Goal: Information Seeking & Learning: Find specific fact

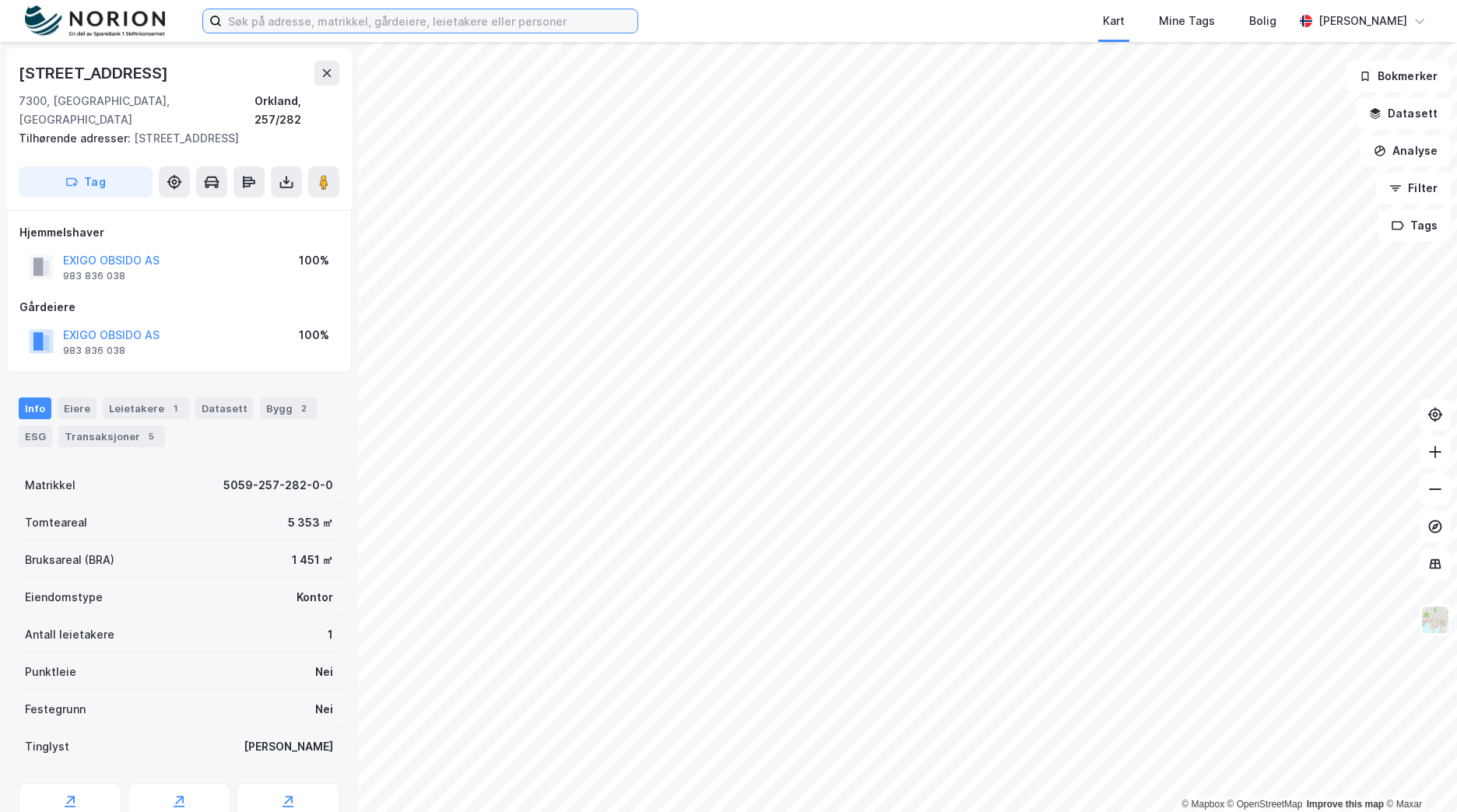
click at [319, 20] on input at bounding box center [429, 21] width 416 height 23
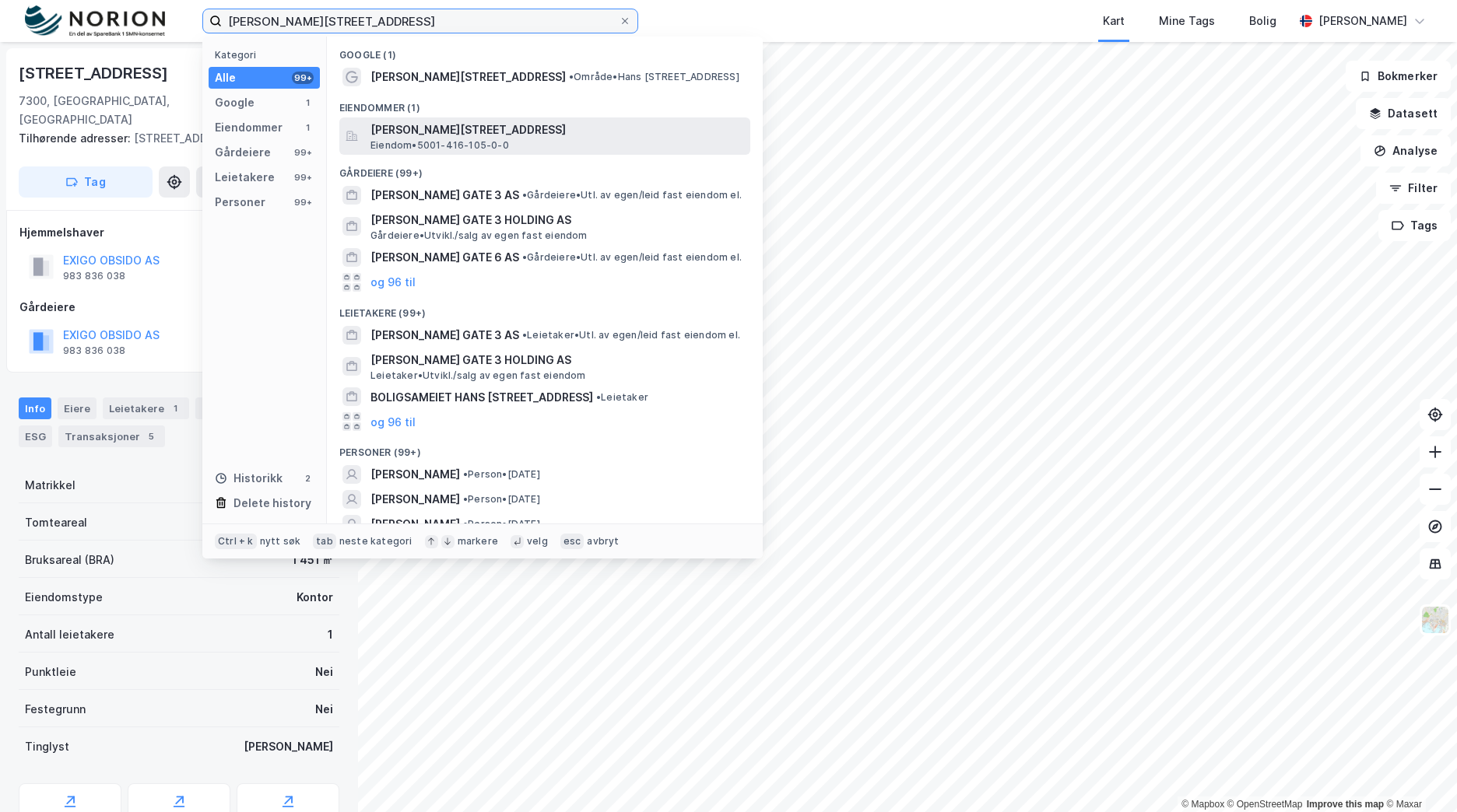
type input "[PERSON_NAME][STREET_ADDRESS]"
click at [478, 134] on span "[PERSON_NAME][STREET_ADDRESS]" at bounding box center [557, 130] width 374 height 18
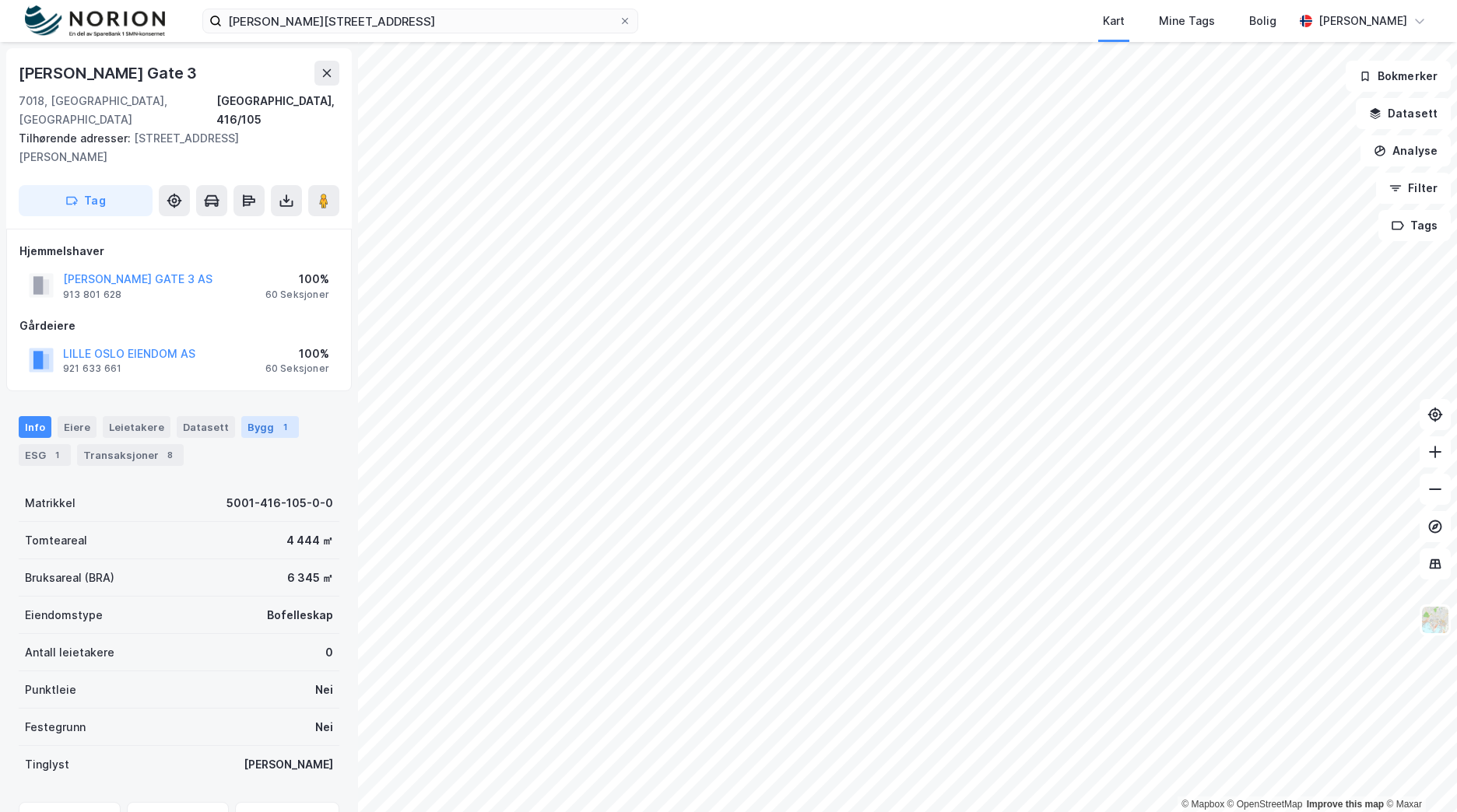
click at [242, 416] on div "Bygg 1" at bounding box center [269, 427] width 57 height 21
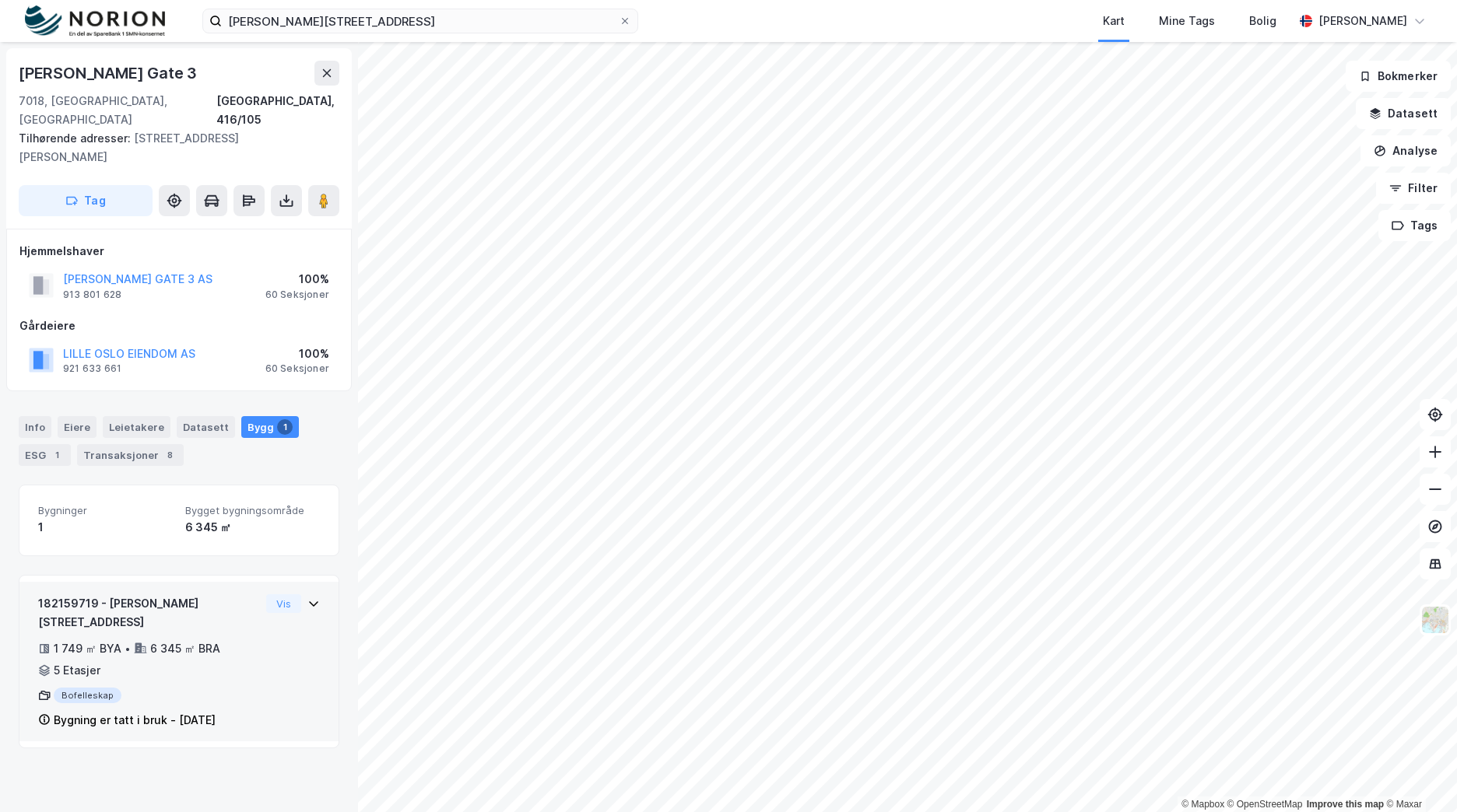
click at [178, 687] on div "Bofelleskap" at bounding box center [149, 695] width 222 height 16
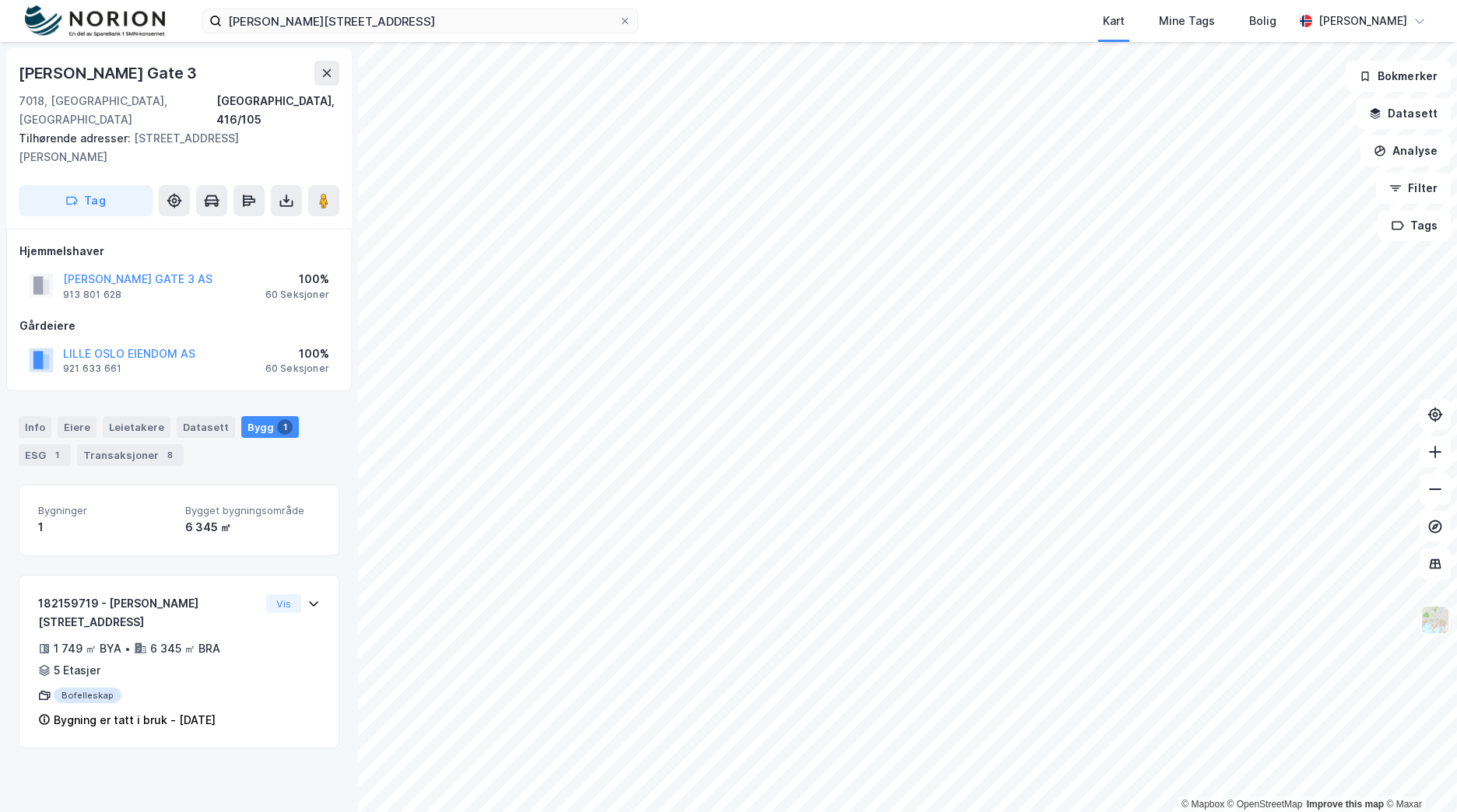
click at [1423, 617] on img at bounding box center [1435, 620] width 29 height 29
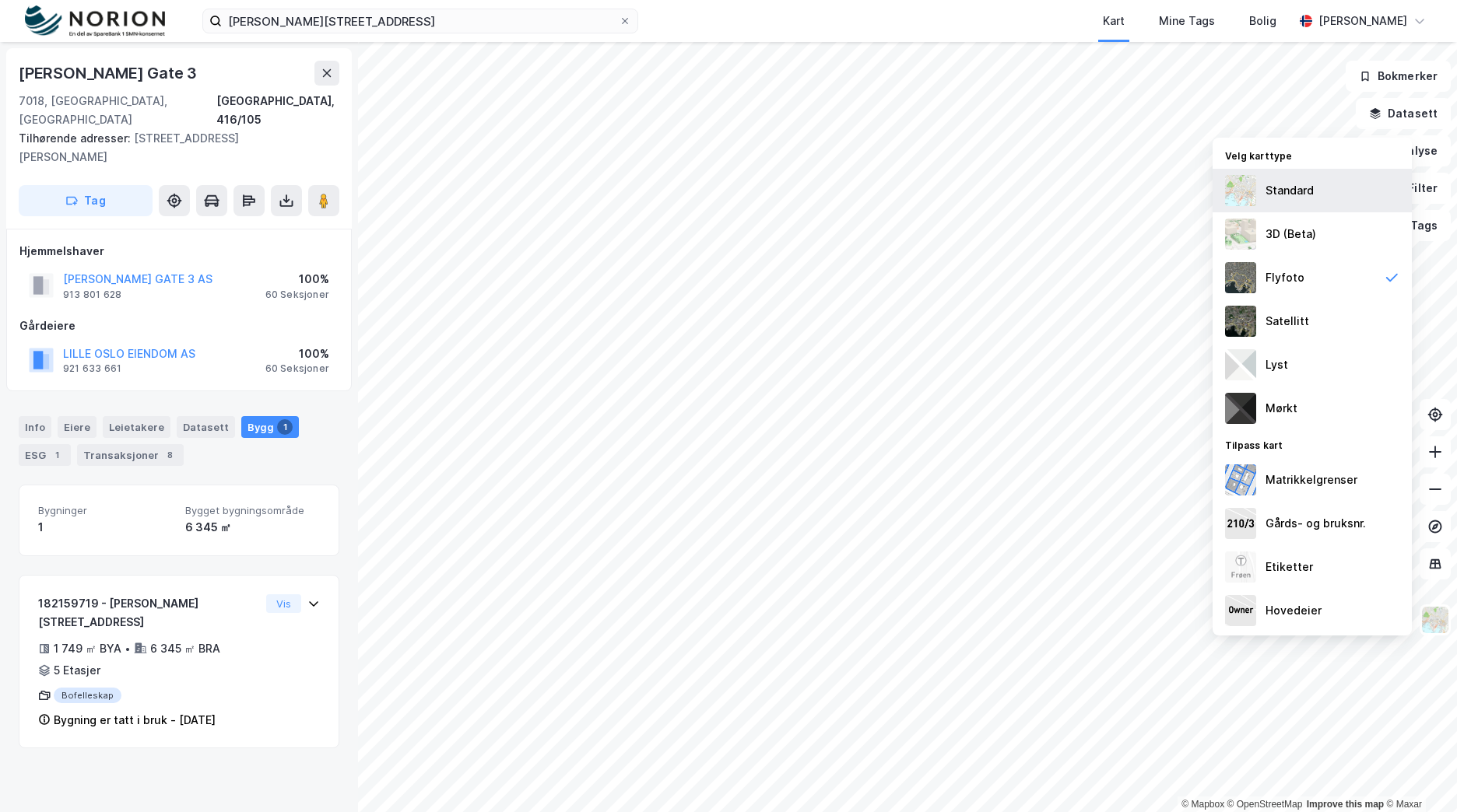
click at [1354, 186] on div "Standard" at bounding box center [1312, 190] width 200 height 44
click at [0, 0] on button "[PERSON_NAME] GATE 3 AS" at bounding box center [0, 0] width 0 height 0
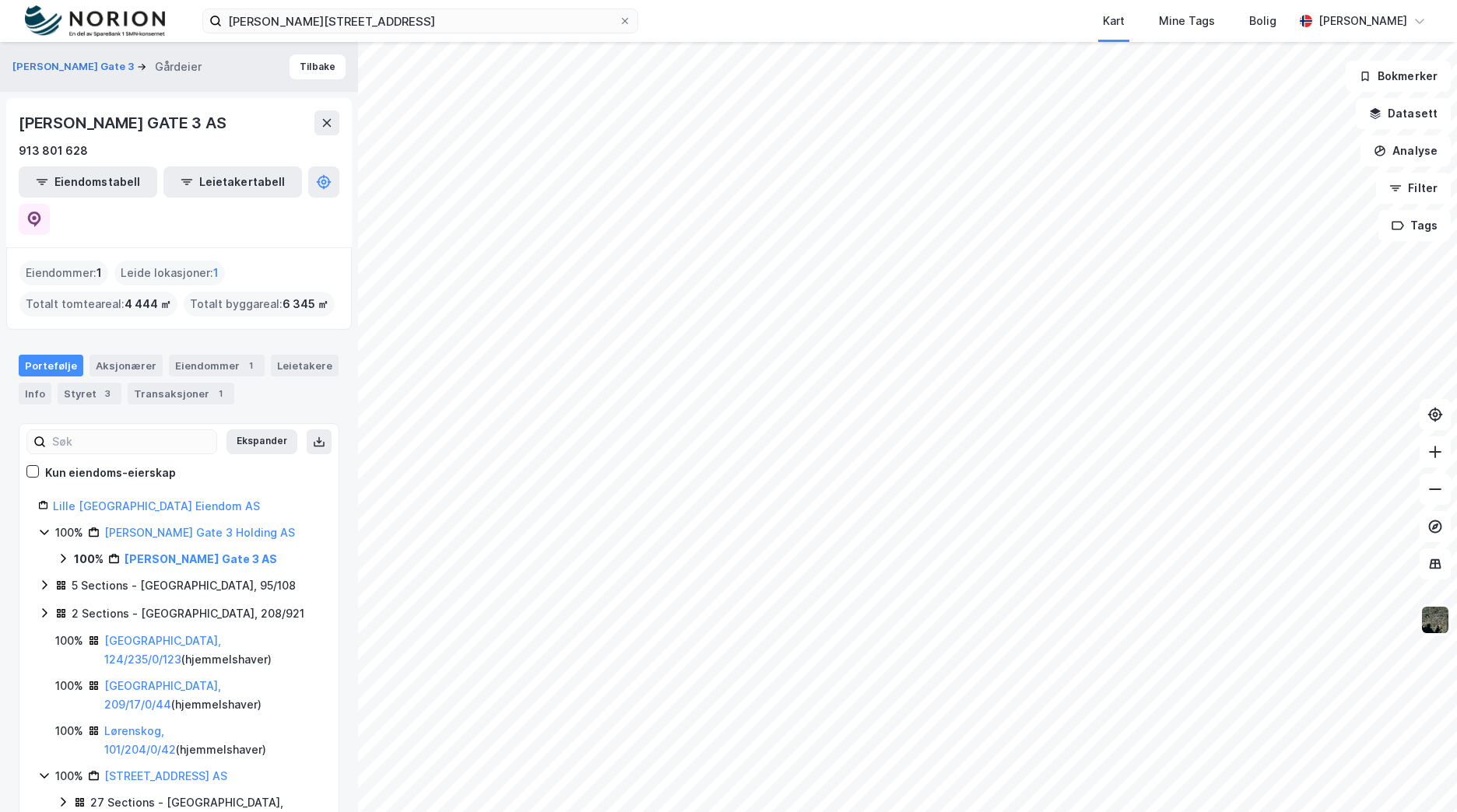
click at [335, 198] on div "HANS [STREET_ADDRESS] AS 913 801 628 Eiendomstabell Leietakertabell" at bounding box center [179, 172] width 346 height 149
click at [50, 203] on button at bounding box center [33, 218] width 31 height 31
